Goal: Contribute content: Contribute content

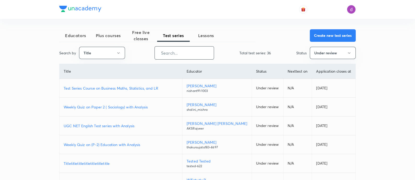
click at [168, 52] on input "text" at bounding box center [184, 52] width 59 height 13
paste input "UCAN - Polity August Monthly Current Affairs"
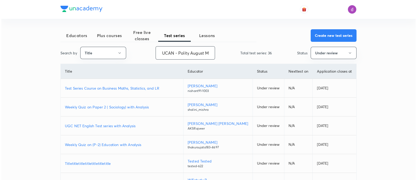
scroll to position [0, 43]
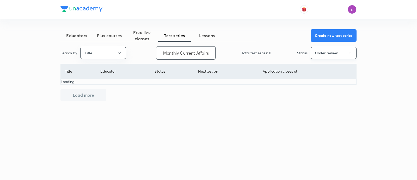
type input "UCAN - Polity August Monthly Current Affairs"
click at [325, 47] on button "Under review" at bounding box center [334, 53] width 46 height 12
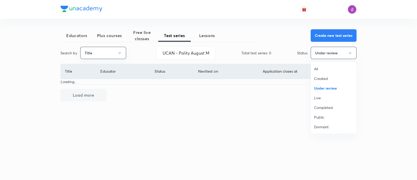
click at [320, 66] on span "All" at bounding box center [333, 68] width 39 height 5
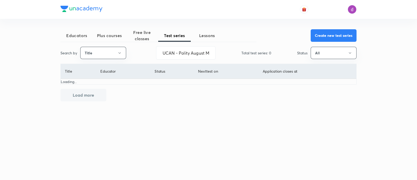
click at [104, 38] on span "Plus courses" at bounding box center [109, 35] width 33 height 6
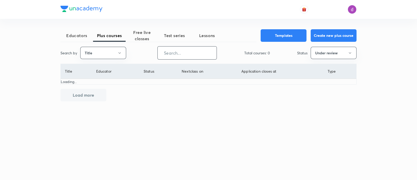
click at [178, 50] on input "text" at bounding box center [187, 52] width 59 height 13
paste input "UCAN - Polity August Monthly Current Affairs"
type input "UCAN - Polity August Monthly Current Affairs"
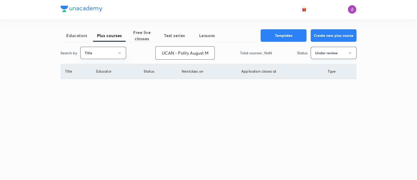
click at [331, 52] on button "Under review" at bounding box center [334, 53] width 46 height 12
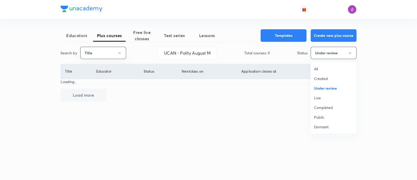
click at [325, 69] on span "All" at bounding box center [333, 68] width 39 height 5
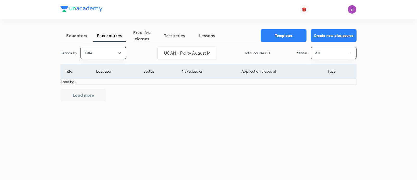
click at [311, 47] on button "All" at bounding box center [334, 53] width 46 height 12
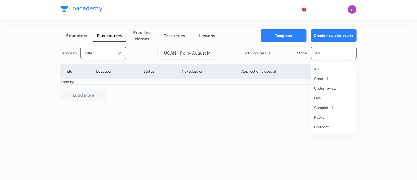
click at [325, 69] on span "All" at bounding box center [333, 68] width 39 height 5
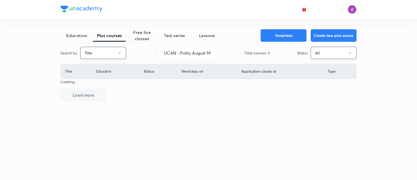
click at [259, 72] on th "Application closes at" at bounding box center [280, 71] width 86 height 15
click at [287, 68] on th "Application closes at" at bounding box center [280, 71] width 86 height 15
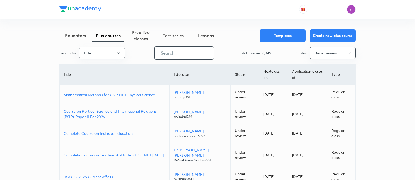
click at [181, 55] on input "text" at bounding box center [183, 52] width 59 height 13
paste input "UCAN - Polity August Monthly Current Affairs"
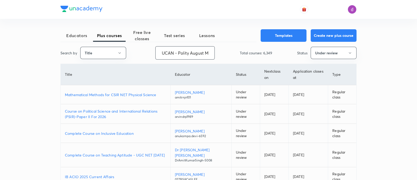
scroll to position [0, 43]
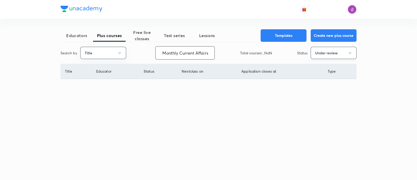
type input "UCAN - Polity August Monthly Current Affairs"
click at [333, 51] on button "Under review" at bounding box center [334, 53] width 46 height 12
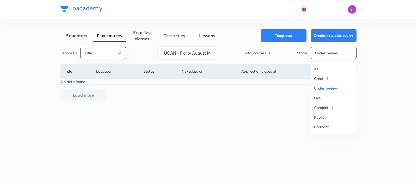
click at [326, 66] on span "All" at bounding box center [333, 68] width 39 height 5
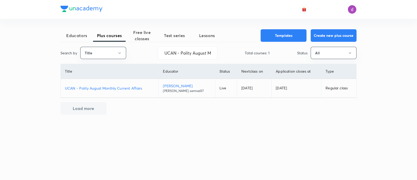
click at [134, 90] on p "UCAN - Polity August Monthly Current Affairs" at bounding box center [109, 87] width 89 height 5
click at [124, 88] on p "UCAN - Polity August Monthly Current Affairs" at bounding box center [109, 87] width 89 height 5
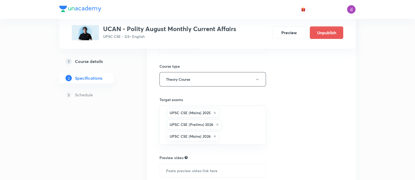
scroll to position [144, 0]
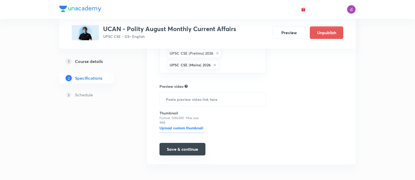
click at [174, 150] on button "Save & continue" at bounding box center [182, 149] width 46 height 13
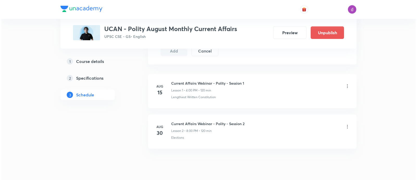
scroll to position [293, 0]
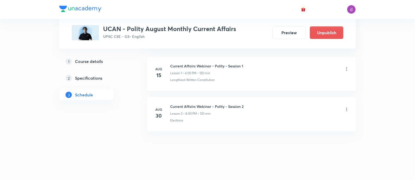
click at [345, 107] on icon at bounding box center [346, 109] width 5 height 5
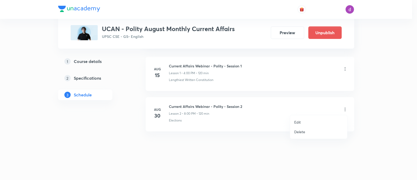
click at [298, 121] on p "Edit" at bounding box center [297, 121] width 7 height 5
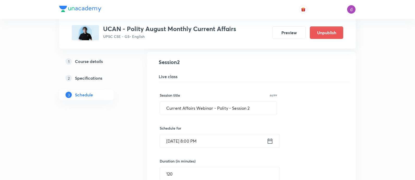
scroll to position [136, 0]
click at [225, 143] on input "Aug 30, 2025, 8:00 PM" at bounding box center [213, 141] width 107 height 13
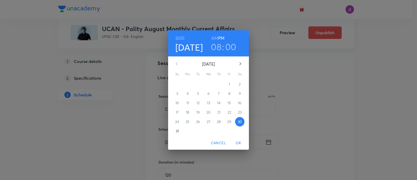
click at [216, 45] on h3 "08" at bounding box center [216, 46] width 11 height 11
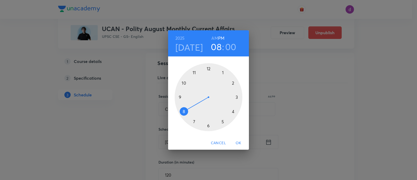
click at [237, 98] on div at bounding box center [209, 97] width 68 height 68
click at [238, 143] on span "OK" at bounding box center [238, 142] width 13 height 7
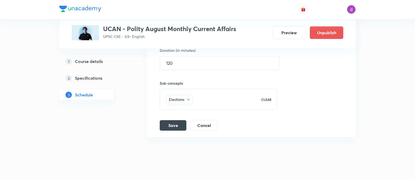
scroll to position [253, 0]
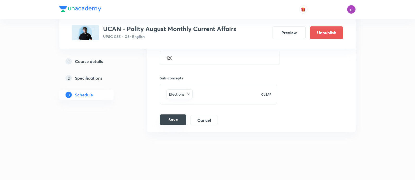
click at [173, 119] on button "Save" at bounding box center [173, 119] width 27 height 10
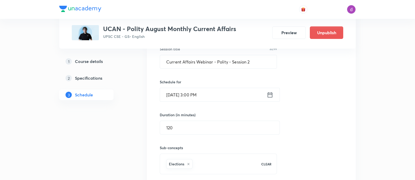
scroll to position [181, 0]
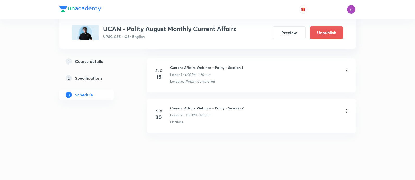
scroll to position [293, 0]
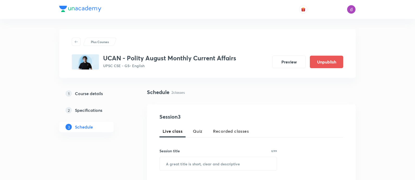
scroll to position [293, 0]
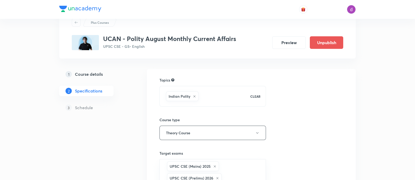
scroll to position [144, 0]
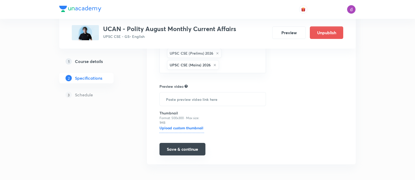
click at [184, 147] on button "Save & continue" at bounding box center [182, 149] width 46 height 13
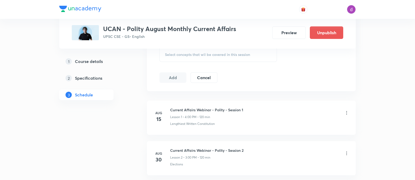
scroll to position [293, 0]
